Goal: Find specific page/section: Find specific page/section

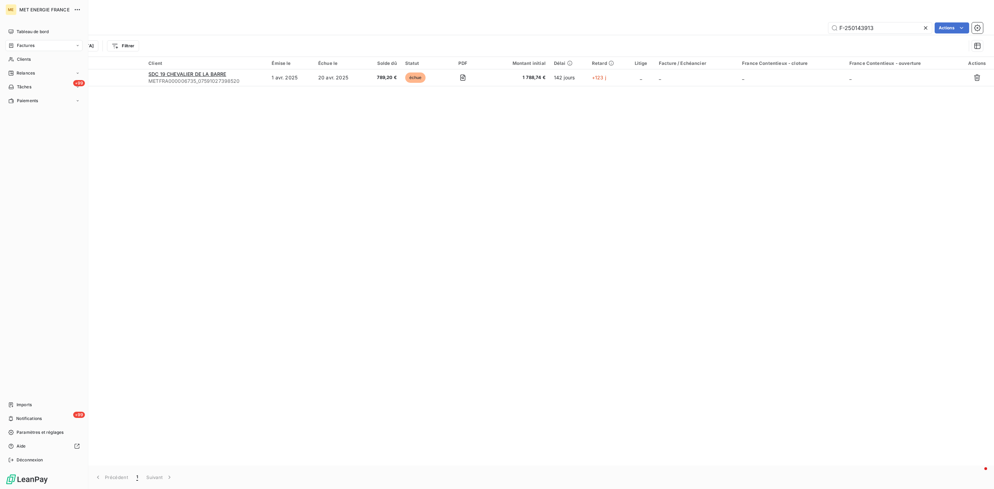
click at [24, 52] on nav "Tableau de bord Factures Clients Relances +99 Tâches Paiements" at bounding box center [44, 66] width 77 height 80
click at [25, 62] on div "Clients" at bounding box center [44, 59] width 77 height 11
click at [29, 54] on div "Clients" at bounding box center [44, 59] width 77 height 11
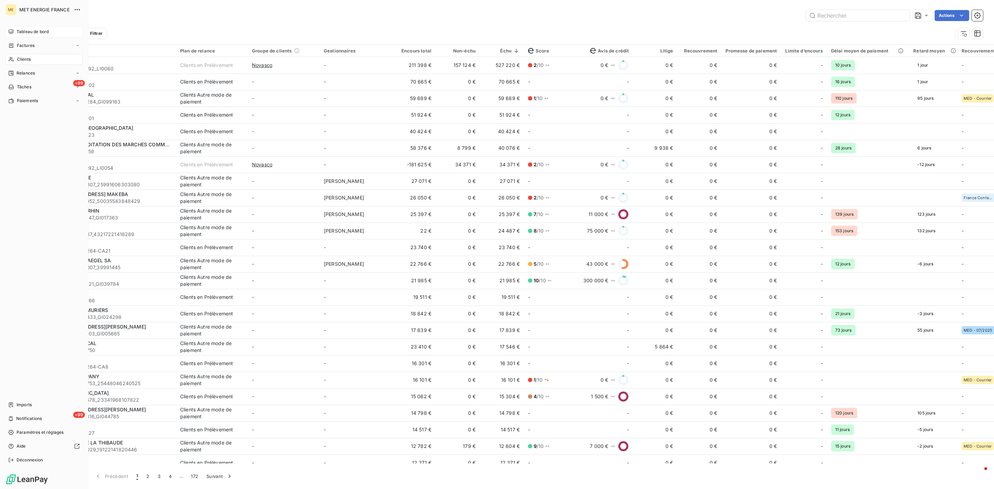
click at [22, 33] on span "Tableau de bord" at bounding box center [33, 32] width 32 height 6
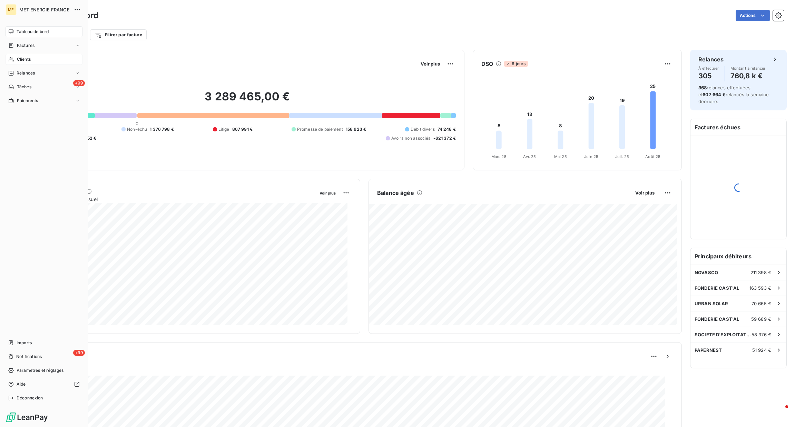
click at [23, 64] on div "Clients" at bounding box center [44, 59] width 77 height 11
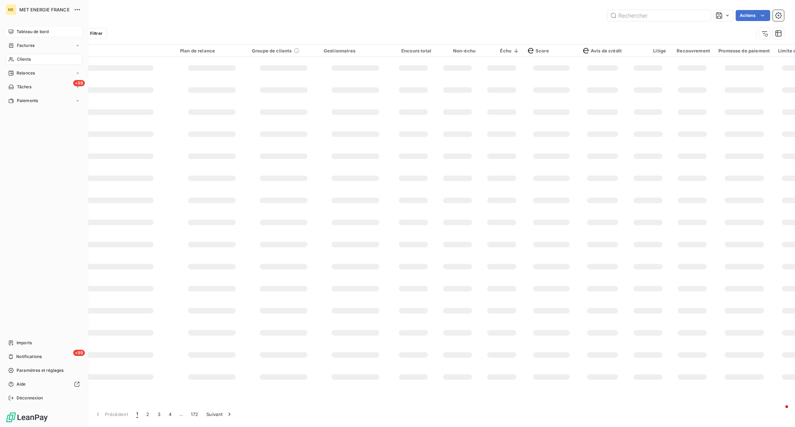
click at [22, 32] on span "Tableau de bord" at bounding box center [33, 32] width 32 height 6
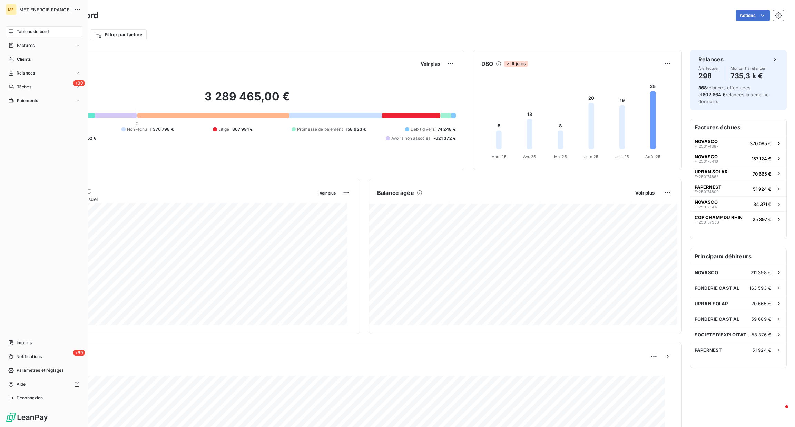
click at [11, 31] on icon at bounding box center [11, 32] width 6 height 6
click at [30, 65] on div "Clients" at bounding box center [44, 59] width 77 height 11
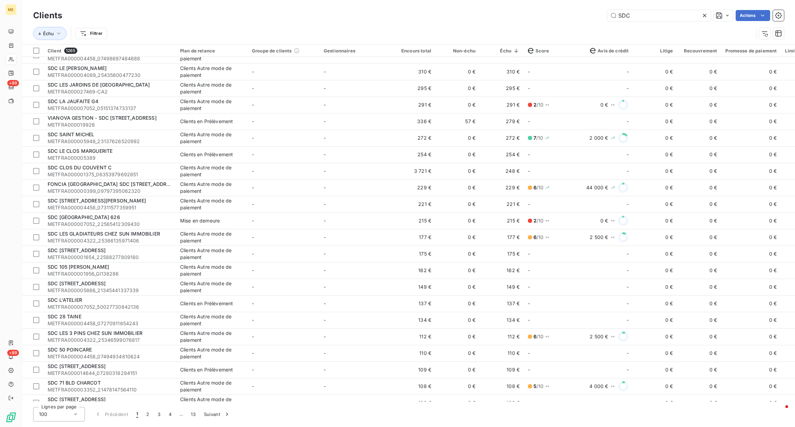
scroll to position [1315, 0]
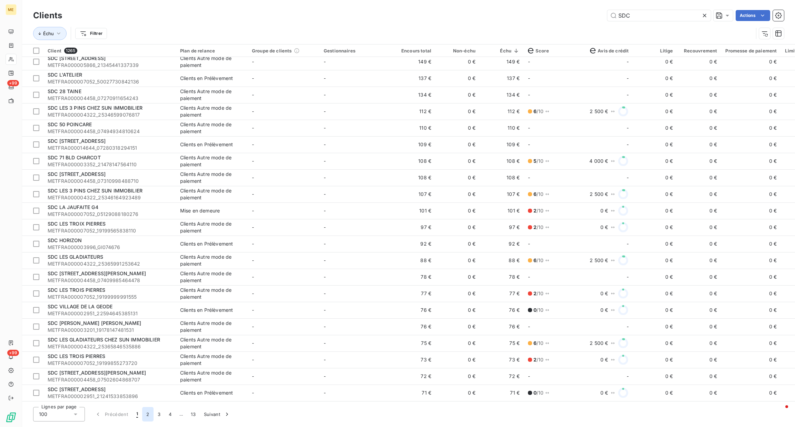
type input "SDC"
click at [151, 417] on button "2" at bounding box center [147, 414] width 11 height 15
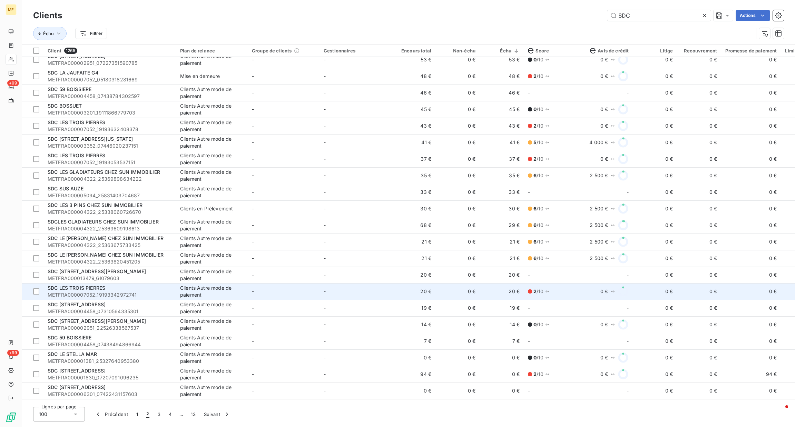
scroll to position [0, 0]
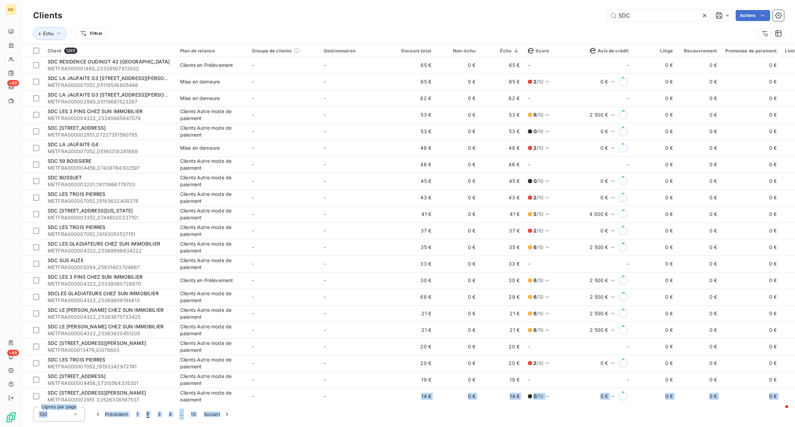
drag, startPoint x: 364, startPoint y: 402, endPoint x: 463, endPoint y: 406, distance: 99.5
click at [463, 406] on div "Clients SDC Actions Échu Filtrer Client 1265 Plan de relance Groupe de clients …" at bounding box center [408, 213] width 773 height 427
click at [702, 17] on icon at bounding box center [705, 15] width 7 height 7
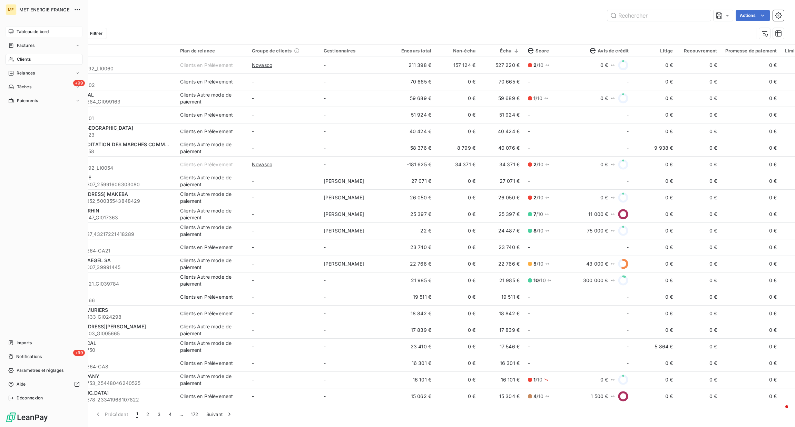
click at [22, 33] on span "Tableau de bord" at bounding box center [33, 32] width 32 height 6
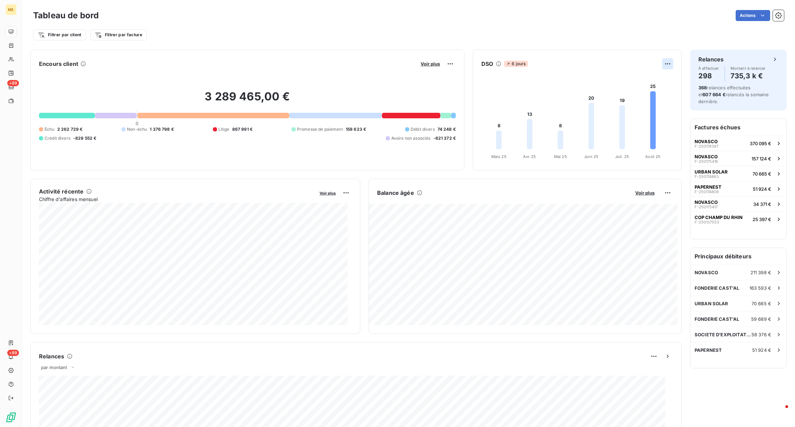
click at [660, 64] on html "ME +99 +99 Tableau de bord Actions Filtrer par client Filtrer par facture Encou…" at bounding box center [397, 213] width 795 height 427
click at [490, 60] on html "ME +99 +99 Tableau de bord Actions Filtrer par client Filtrer par facture Encou…" at bounding box center [397, 213] width 795 height 427
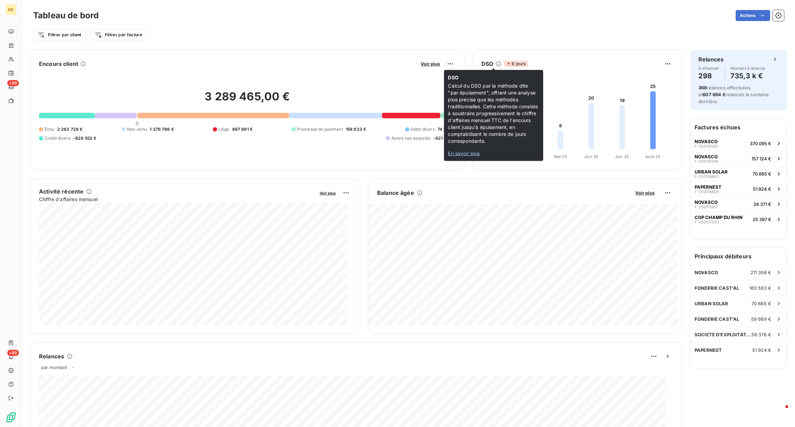
click at [496, 64] on icon at bounding box center [499, 64] width 6 height 6
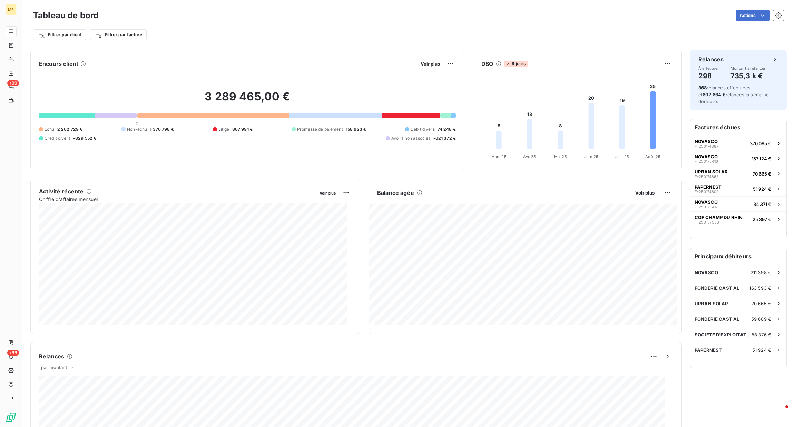
click at [496, 64] on icon at bounding box center [499, 64] width 6 height 6
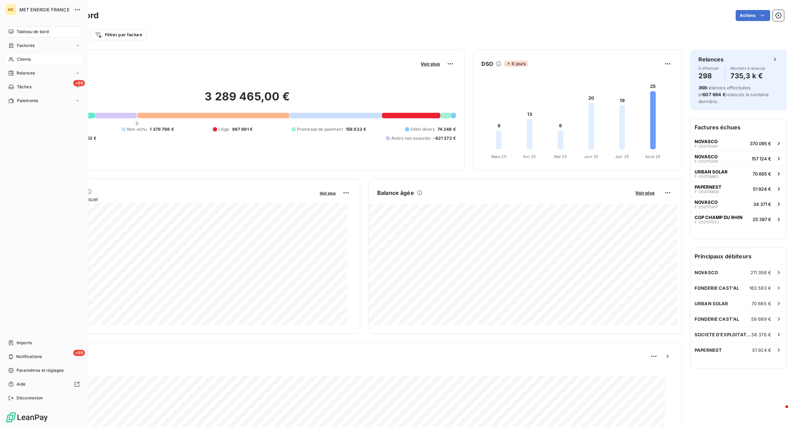
click at [18, 58] on span "Clients" at bounding box center [24, 59] width 14 height 6
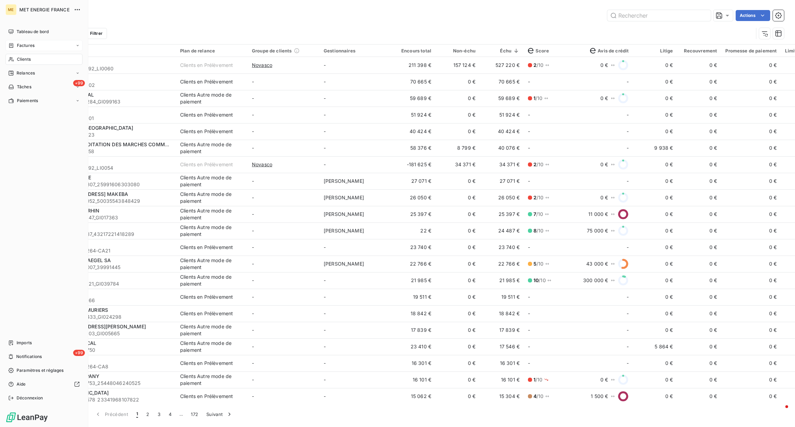
click at [17, 50] on div "Factures" at bounding box center [44, 45] width 77 height 11
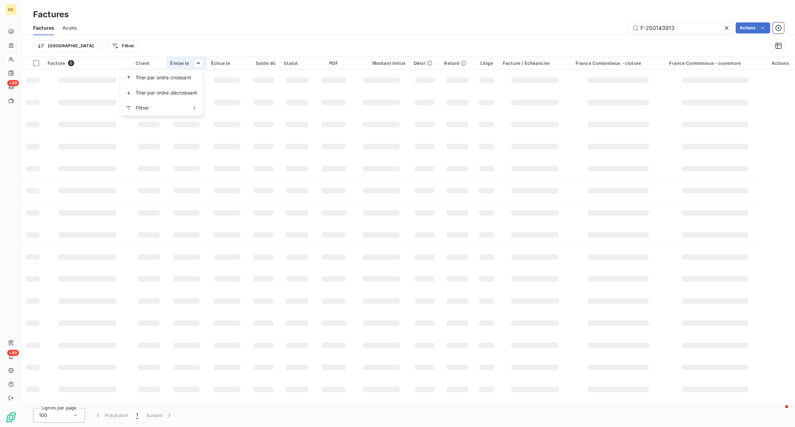
click at [241, 65] on html "ME +99 +99 Factures Factures Avoirs F-250143913 Actions Trier Filtrer Facture 0…" at bounding box center [397, 213] width 795 height 427
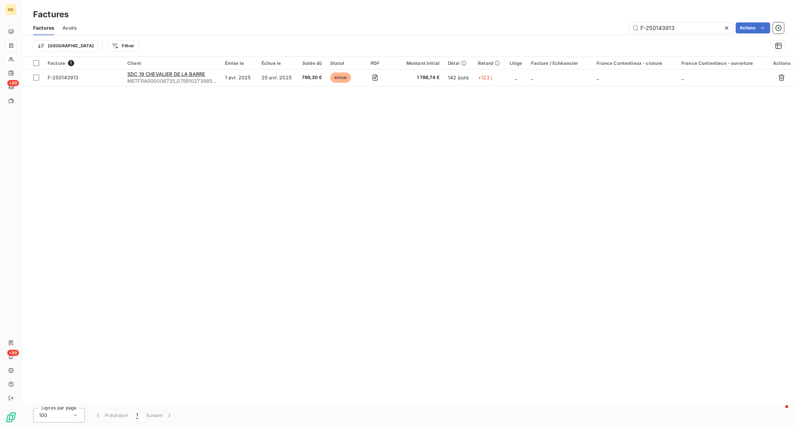
click at [255, 39] on div "Trier Filtrer" at bounding box center [400, 45] width 734 height 13
click at [724, 29] on icon at bounding box center [727, 28] width 7 height 7
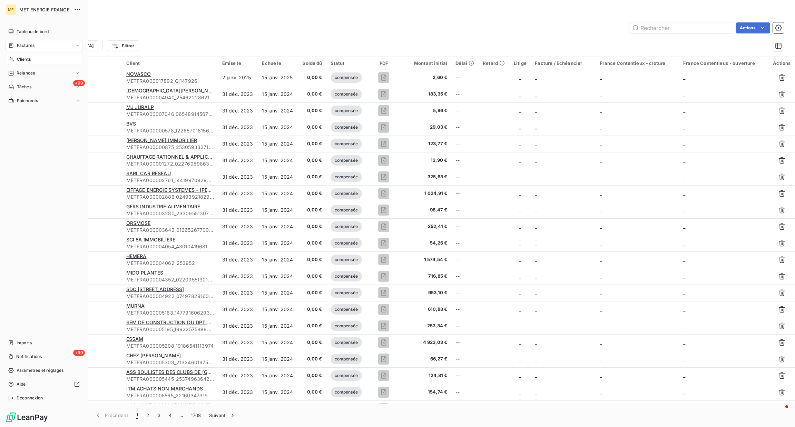
click at [14, 56] on div "Clients" at bounding box center [44, 59] width 77 height 11
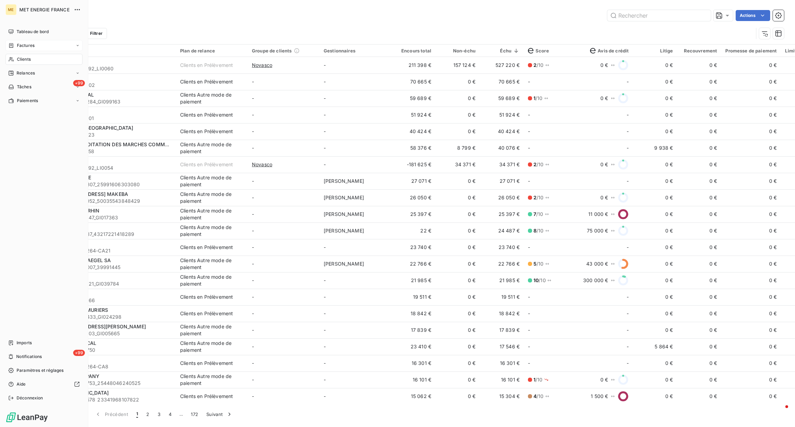
click at [14, 28] on div "Tableau de bord" at bounding box center [44, 31] width 77 height 11
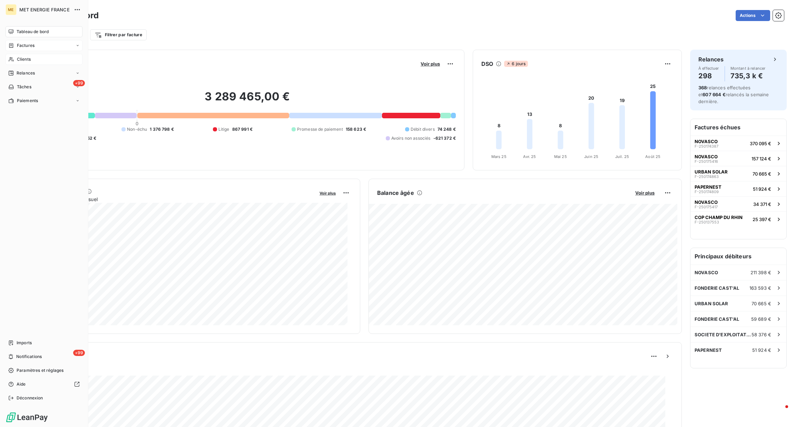
click at [19, 60] on span "Clients" at bounding box center [24, 59] width 14 height 6
